Goal: Transaction & Acquisition: Download file/media

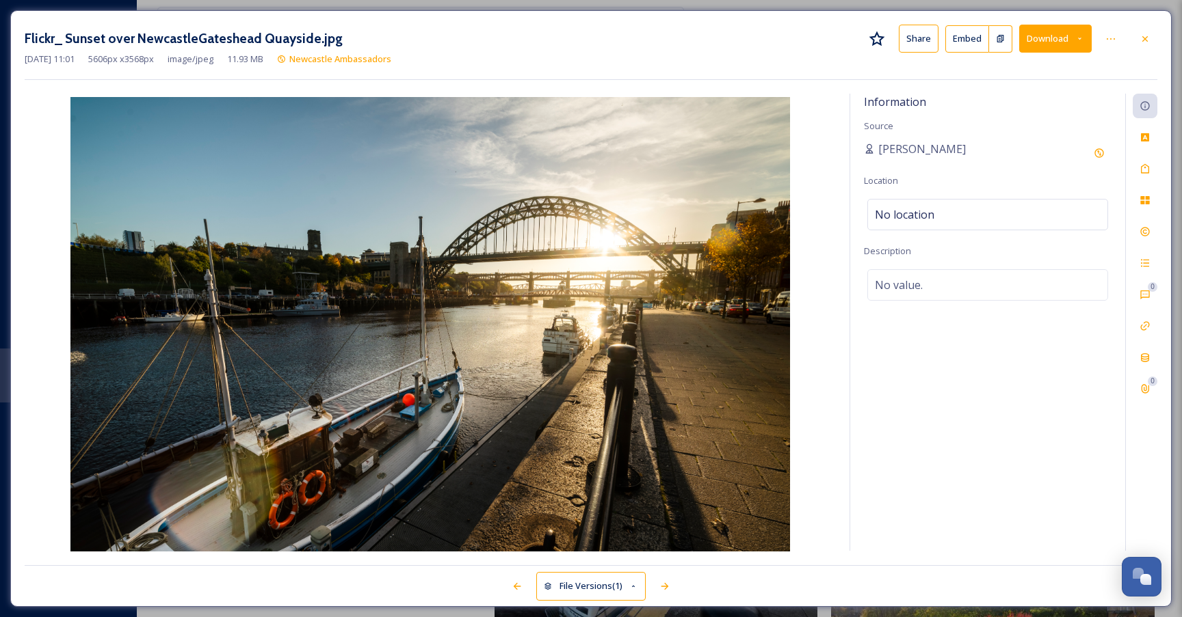
scroll to position [2061, 0]
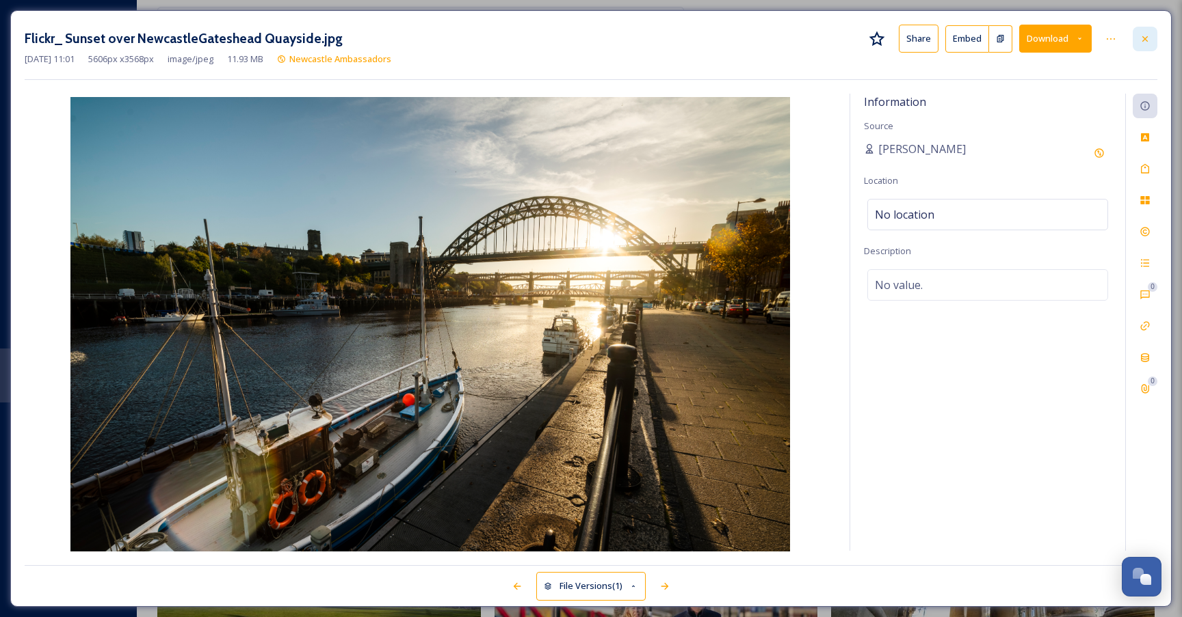
click at [1150, 40] on div at bounding box center [1144, 39] width 25 height 25
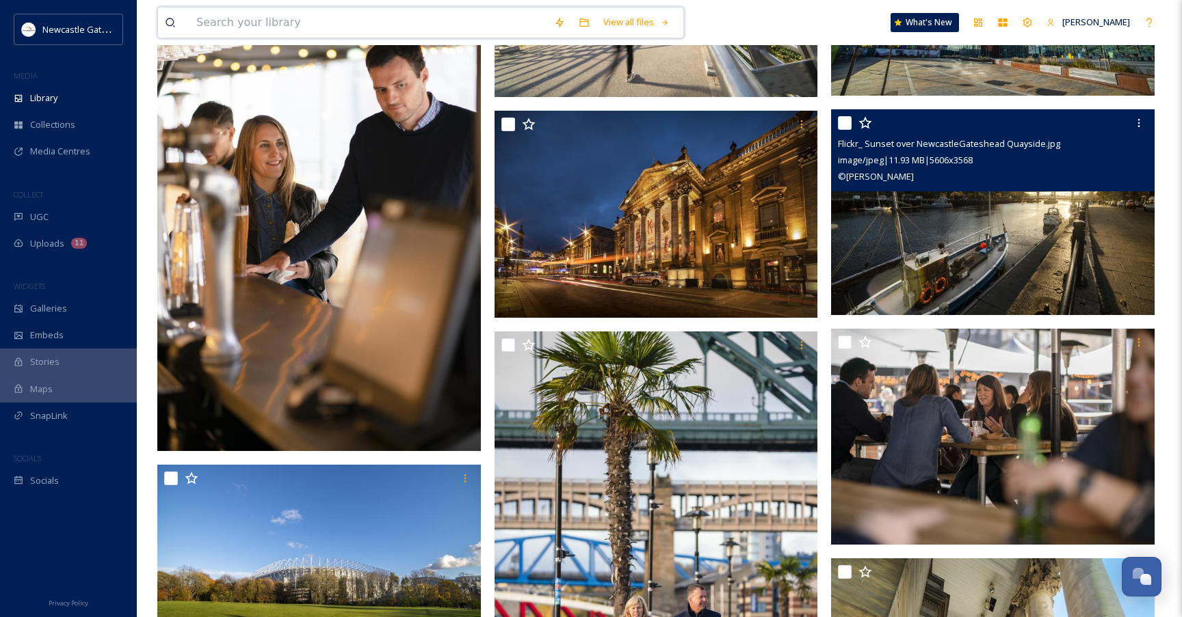
click at [310, 25] on input at bounding box center [368, 23] width 358 height 30
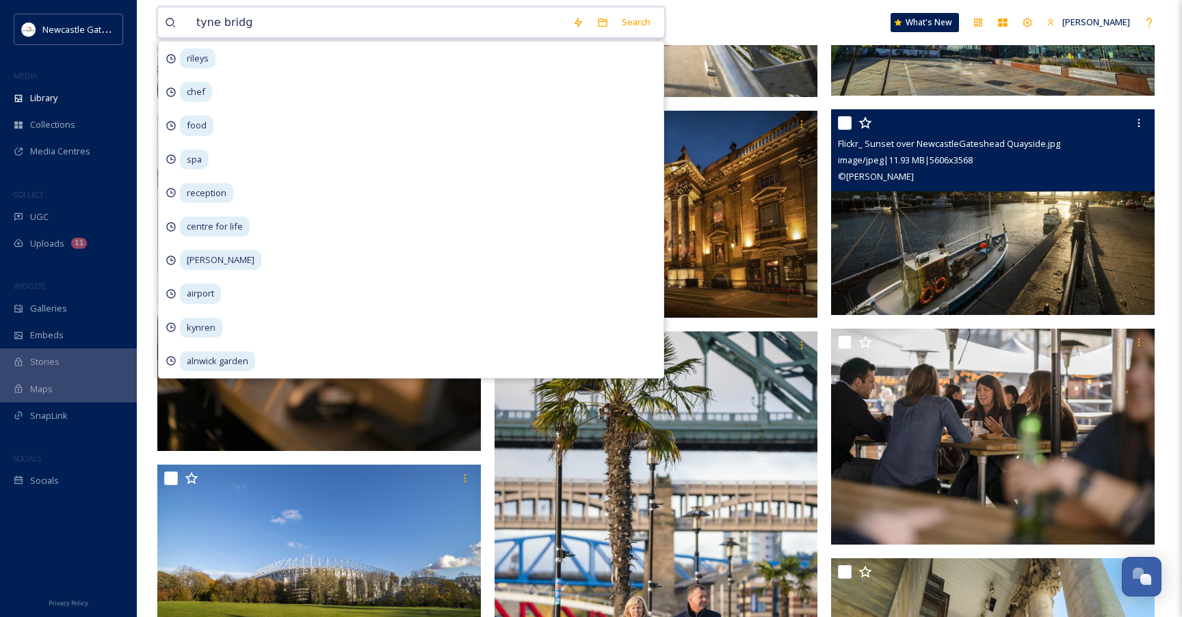
type input "[GEOGRAPHIC_DATA]"
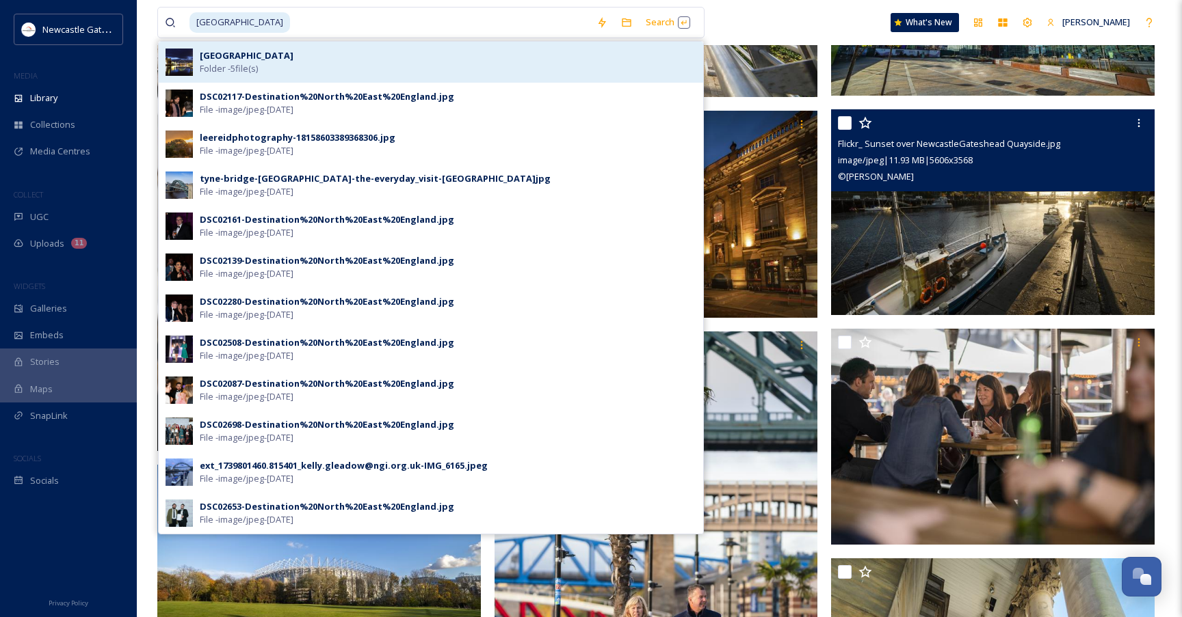
click at [263, 63] on div "Tyne Bridge Folder - 5 file(s)" at bounding box center [448, 62] width 496 height 26
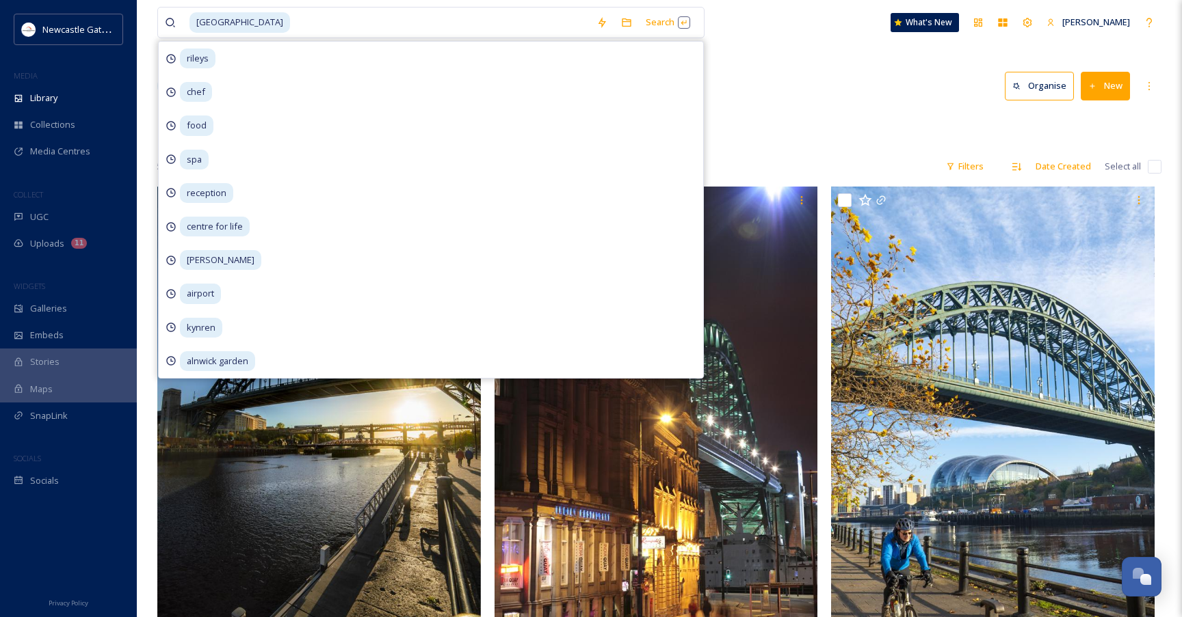
click at [888, 132] on div "Root NGI Flickr Migration [GEOGRAPHIC_DATA]" at bounding box center [659, 127] width 1004 height 26
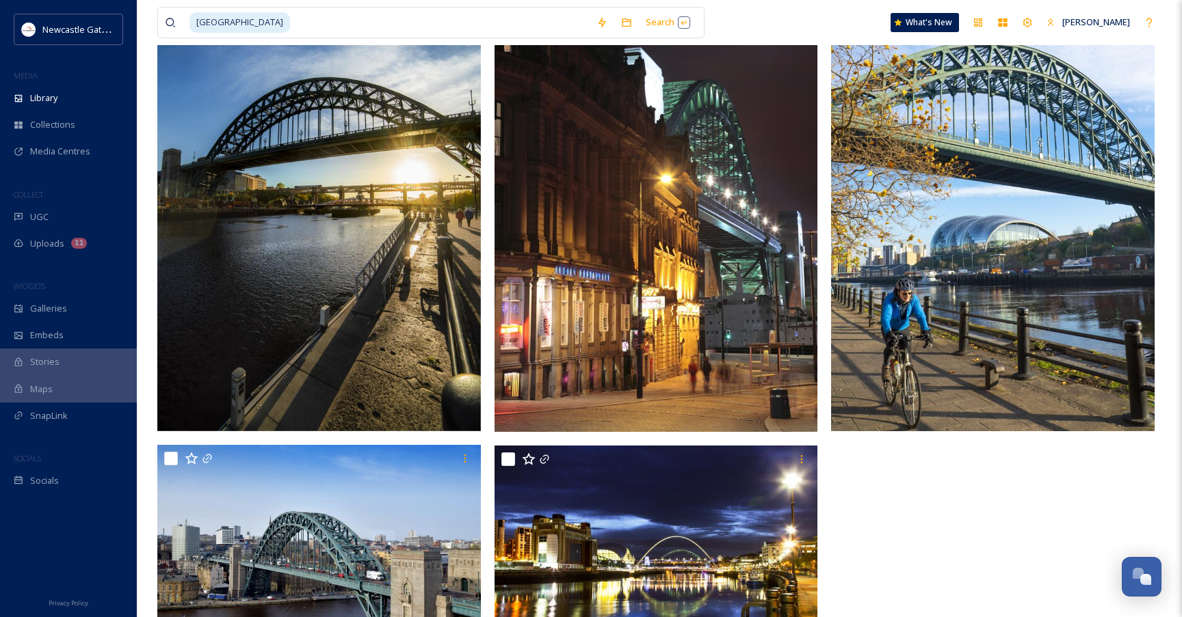
scroll to position [224, 0]
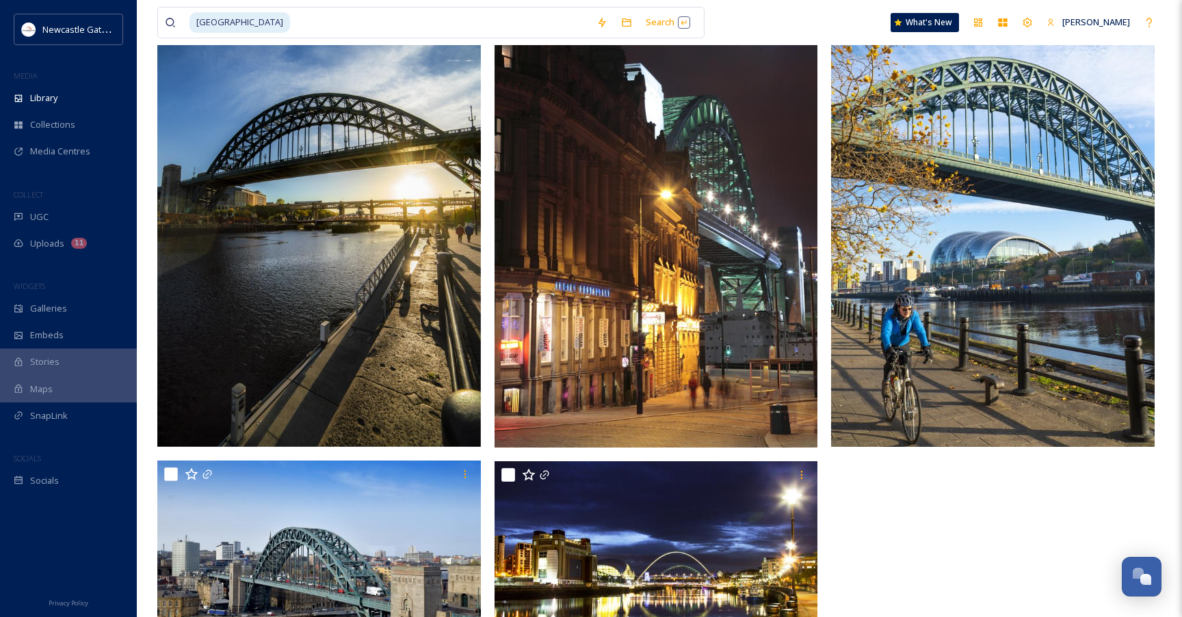
click at [420, 306] on img at bounding box center [318, 204] width 323 height 485
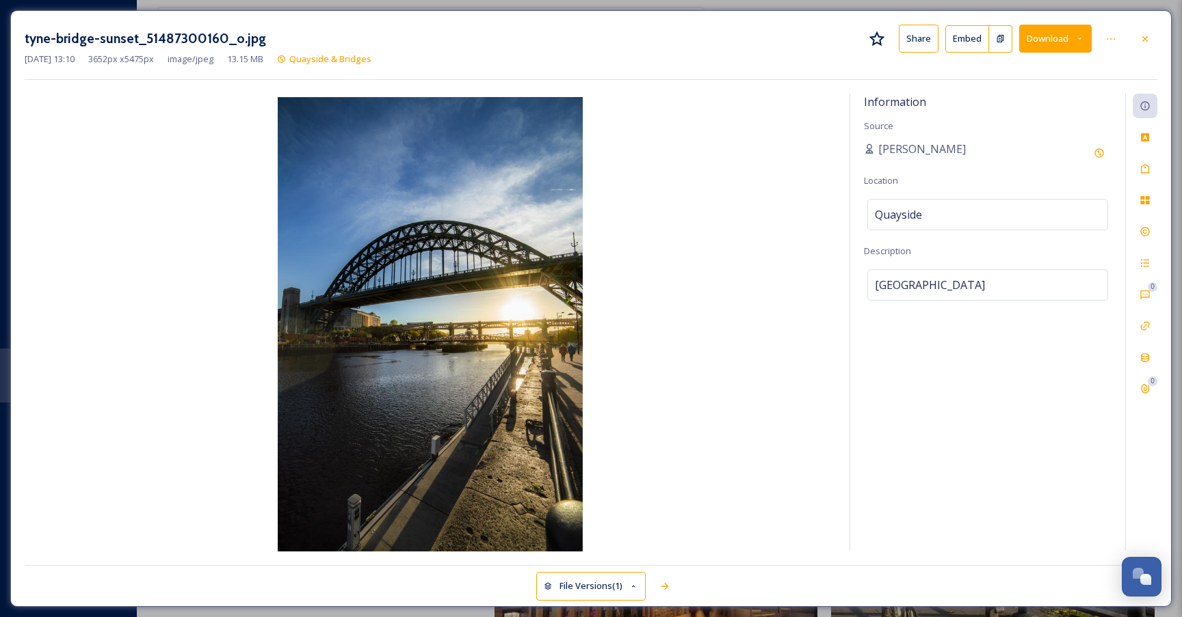
click at [1046, 40] on button "Download" at bounding box center [1055, 39] width 72 height 28
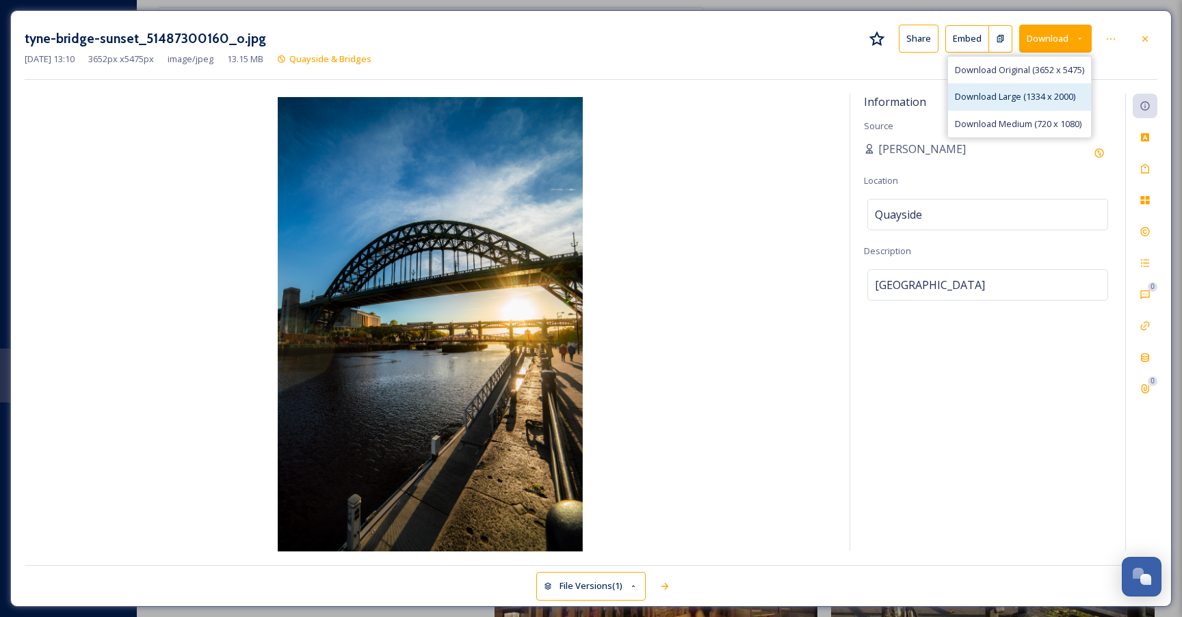
click at [1021, 98] on span "Download Large (1334 x 2000)" at bounding box center [1015, 96] width 120 height 13
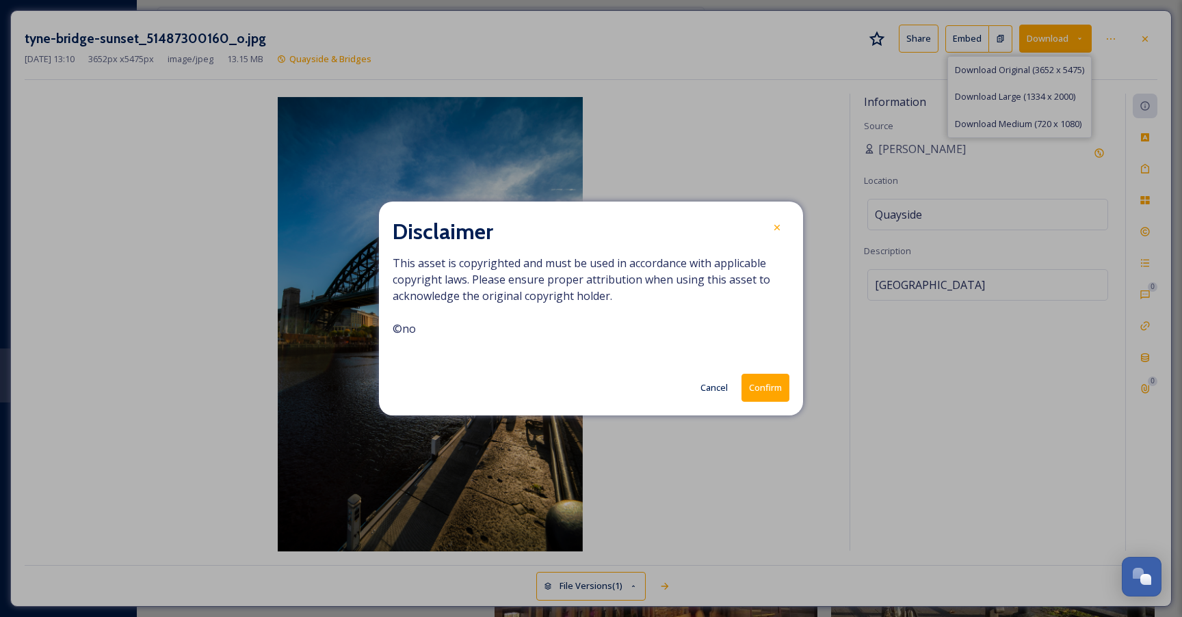
click at [764, 393] on button "Confirm" at bounding box center [765, 388] width 48 height 28
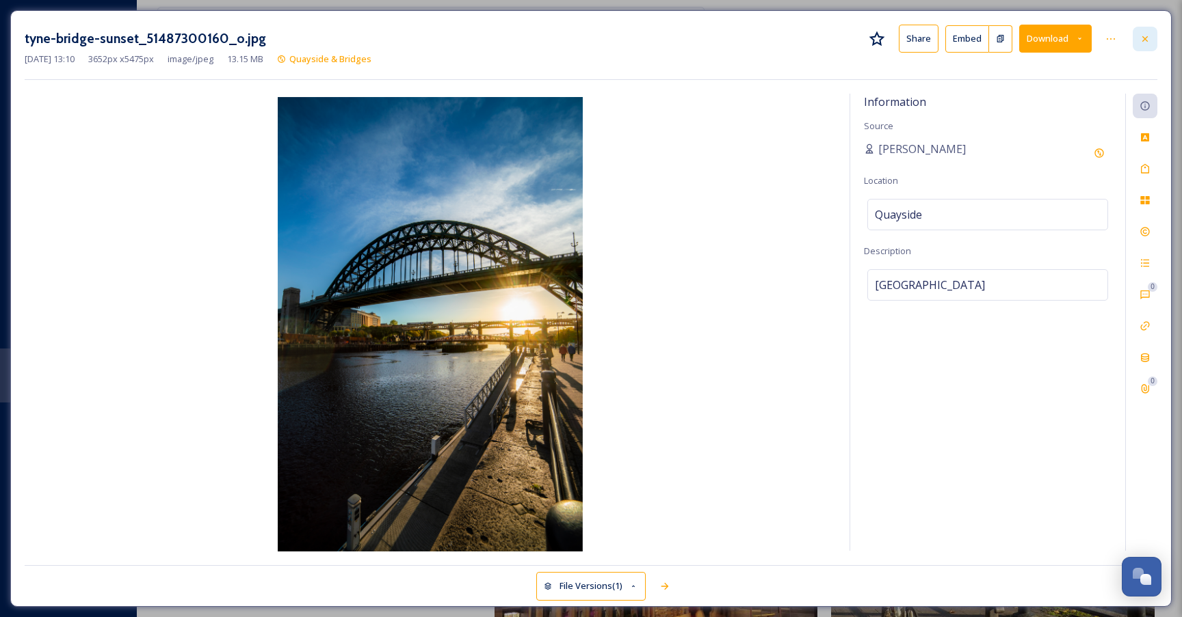
click at [1149, 40] on icon at bounding box center [1144, 39] width 11 height 11
